Goal: Entertainment & Leisure: Consume media (video, audio)

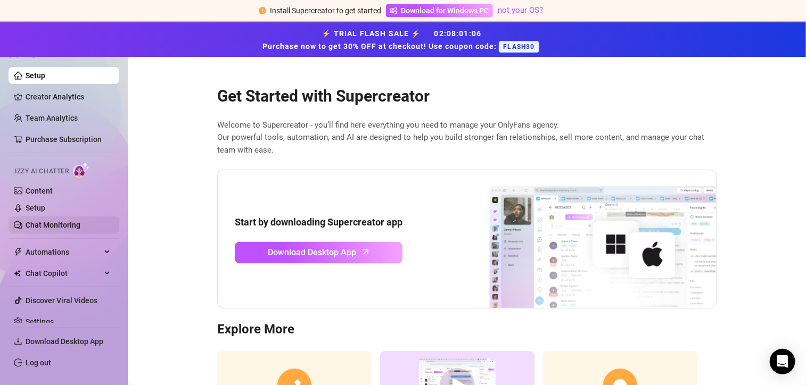
click at [72, 223] on link "Chat Monitoring" at bounding box center [53, 225] width 55 height 9
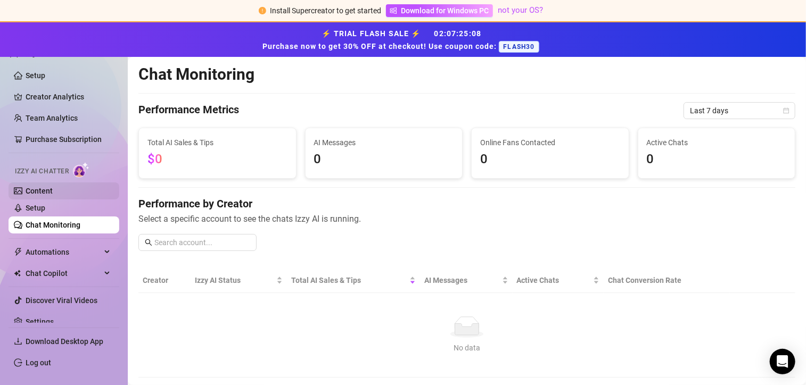
click at [53, 195] on link "Content" at bounding box center [39, 191] width 27 height 9
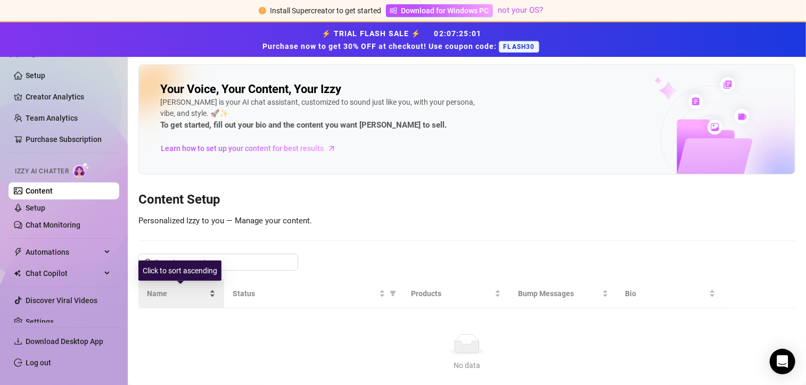
click at [194, 295] on span "Name" at bounding box center [177, 294] width 60 height 12
click at [212, 295] on div "Name" at bounding box center [181, 294] width 69 height 12
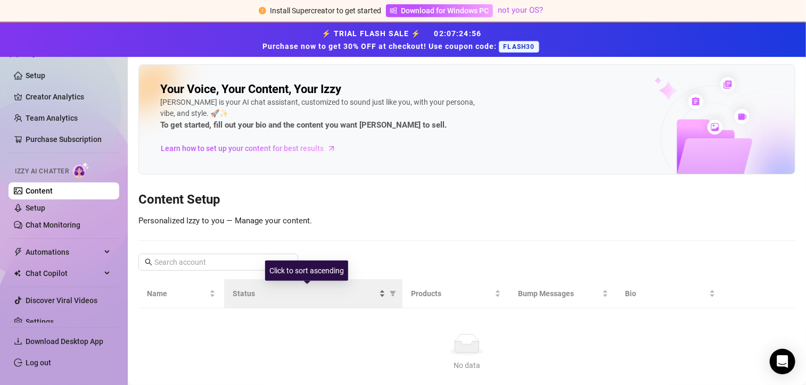
click at [243, 294] on span "Status" at bounding box center [305, 294] width 144 height 12
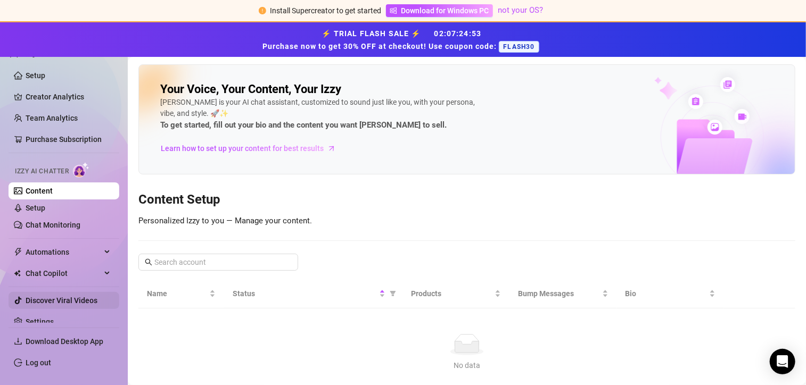
click at [91, 296] on link "Discover Viral Videos" at bounding box center [62, 300] width 72 height 9
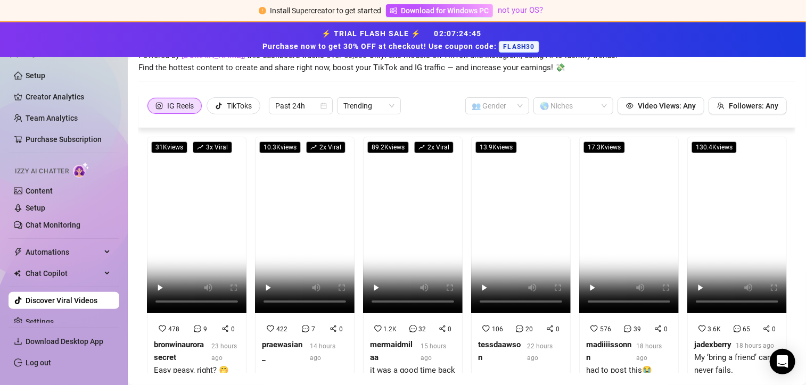
scroll to position [80, 0]
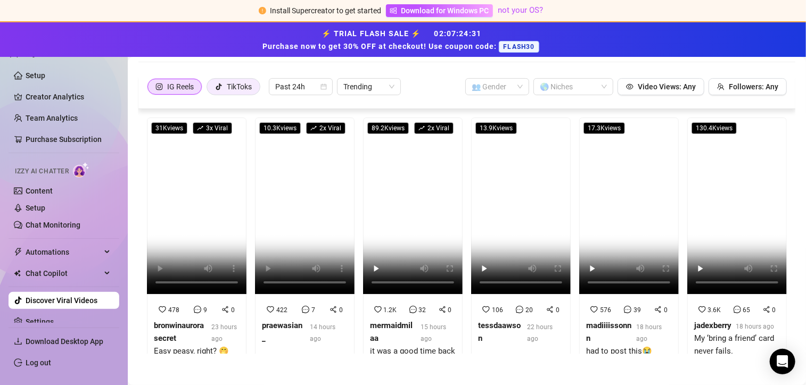
click at [238, 89] on div "TikToks" at bounding box center [239, 87] width 25 height 16
click at [210, 89] on input "TikToks" at bounding box center [210, 89] width 0 height 0
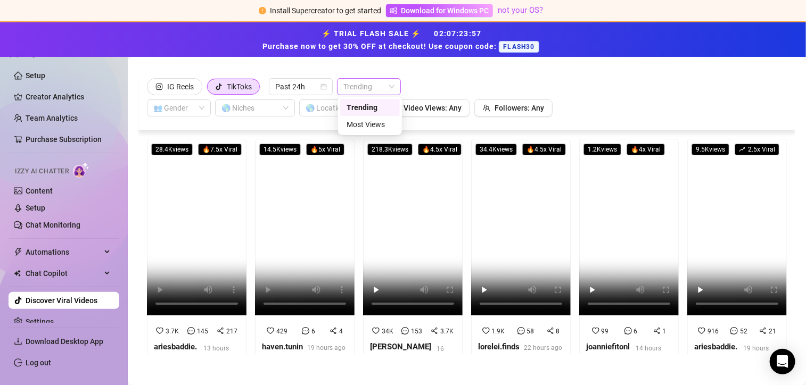
click at [370, 84] on span "Trending" at bounding box center [368, 87] width 51 height 16
click at [370, 125] on div "Most Views" at bounding box center [369, 125] width 47 height 12
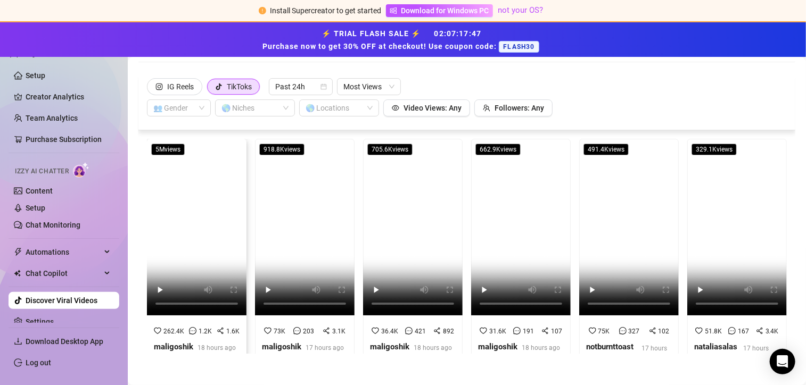
click at [166, 253] on video at bounding box center [196, 227] width 99 height 177
